Goal: Navigation & Orientation: Find specific page/section

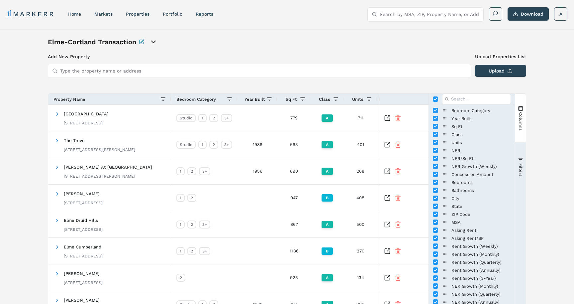
click at [519, 87] on div "Add New Property Upload Properties List Type the property name or address Uploa…" at bounding box center [287, 217] width 478 height 328
click at [428, 93] on div "Add New Property Upload Properties List Type the property name or address Uploa…" at bounding box center [287, 217] width 478 height 328
click at [395, 81] on div "Add New Property Upload Properties List Type the property name or address Uploa…" at bounding box center [287, 217] width 478 height 328
click at [519, 116] on span "Columns" at bounding box center [520, 121] width 5 height 19
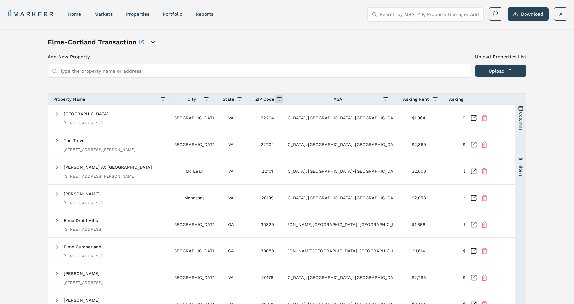
click at [278, 97] on span at bounding box center [279, 98] width 5 height 5
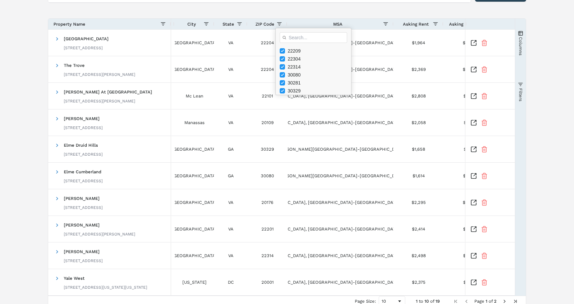
drag, startPoint x: 303, startPoint y: 91, endPoint x: 287, endPoint y: 79, distance: 19.7
click at [287, 79] on div "22209 22304 22314 30080 30281 30329" at bounding box center [313, 23] width 75 height 144
click at [235, 12] on div "Add New Property Upload Properties List Type the property name or address Uploa…" at bounding box center [287, 142] width 478 height 328
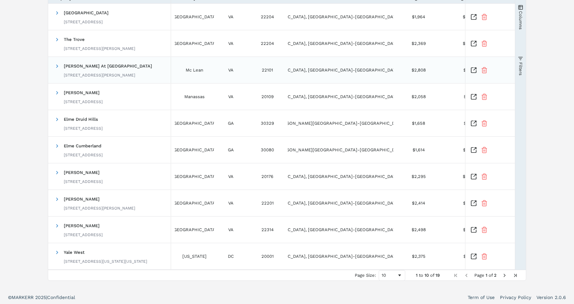
scroll to position [103, 0]
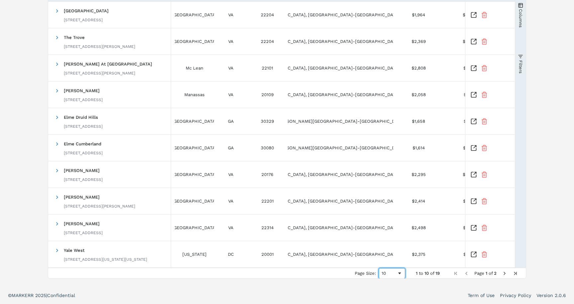
click at [398, 274] on span "Page Size" at bounding box center [399, 272] width 5 height 5
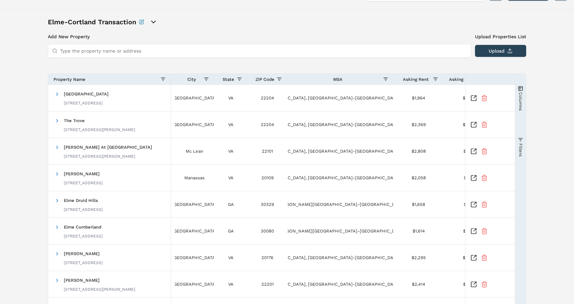
scroll to position [0, 0]
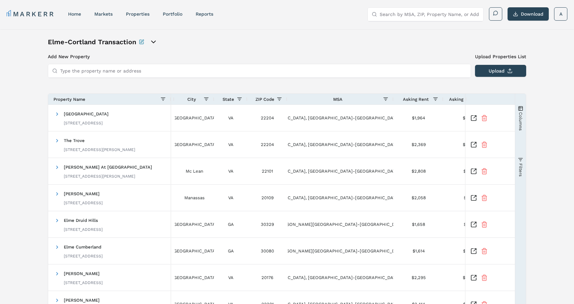
click at [270, 101] on span "ZIP Code" at bounding box center [265, 99] width 19 height 5
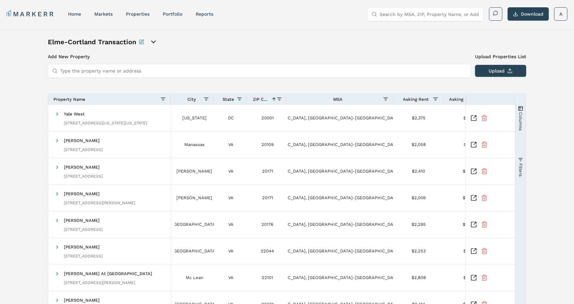
click at [270, 101] on span at bounding box center [273, 98] width 8 height 5
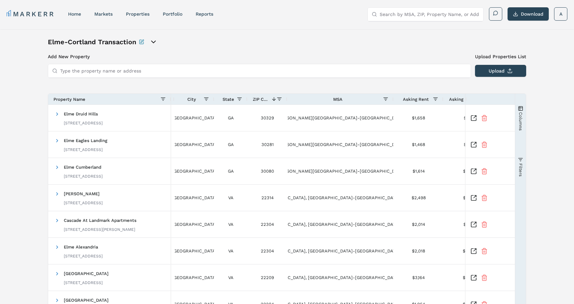
click at [270, 101] on span at bounding box center [273, 98] width 8 height 5
